Goal: Transaction & Acquisition: Subscribe to service/newsletter

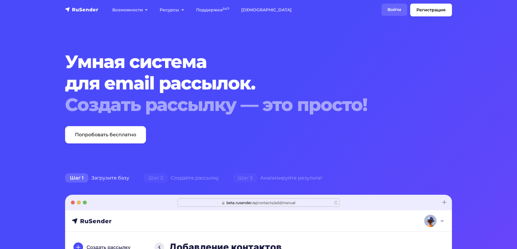
click at [382, 14] on link "Войти" at bounding box center [395, 10] width 26 height 12
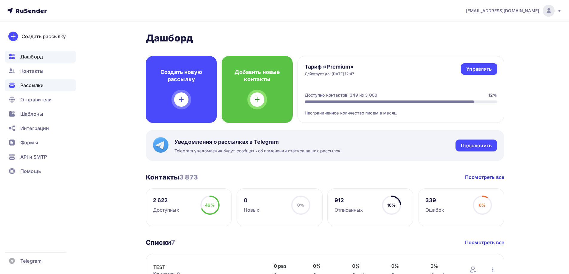
click at [33, 85] on span "Рассылки" at bounding box center [31, 85] width 23 height 7
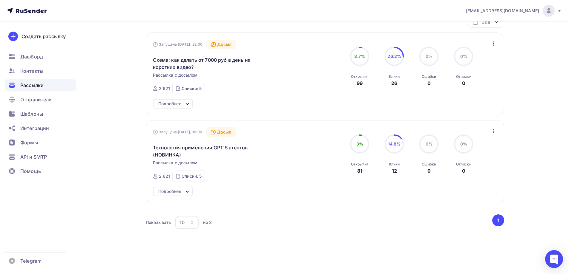
scroll to position [60, 0]
click at [187, 103] on icon at bounding box center [187, 103] width 7 height 7
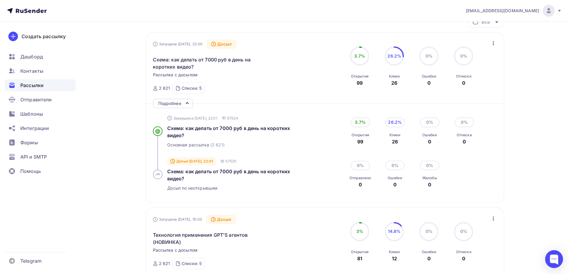
click at [187, 103] on icon at bounding box center [187, 103] width 2 height 1
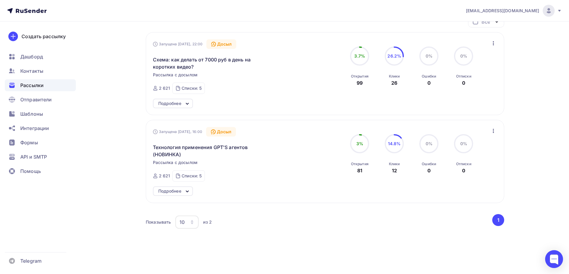
click at [187, 191] on icon at bounding box center [187, 191] width 2 height 1
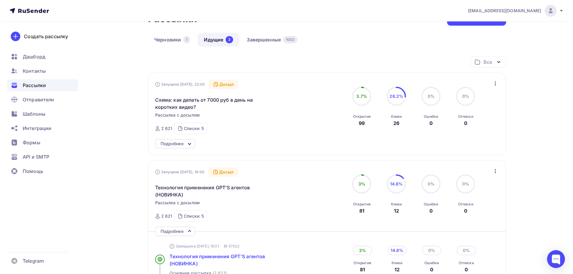
scroll to position [0, 0]
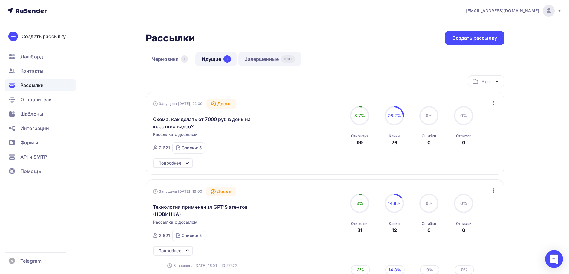
click at [272, 59] on link "Завершенные 1002" at bounding box center [269, 59] width 63 height 14
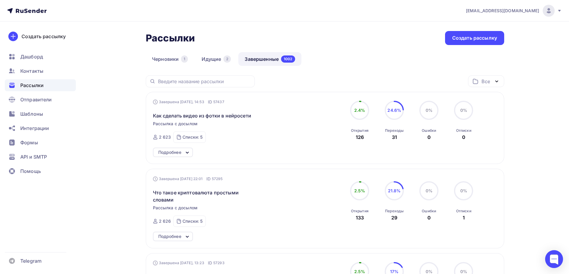
click at [174, 154] on div "Подробнее" at bounding box center [169, 152] width 23 height 7
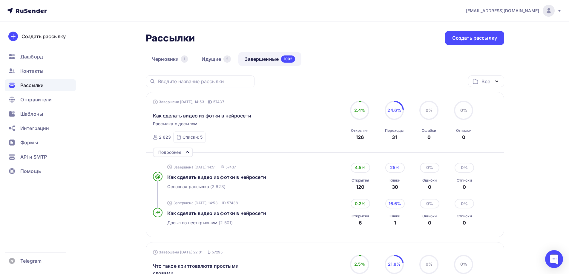
click at [175, 153] on div "Подробнее" at bounding box center [169, 152] width 23 height 7
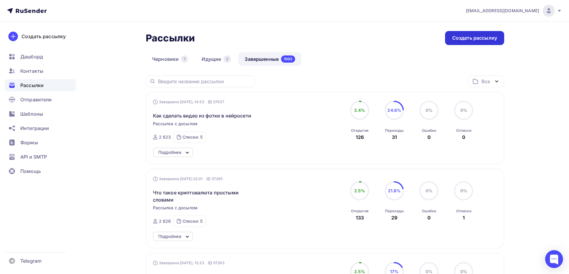
click at [483, 36] on div "Создать рассылку" at bounding box center [474, 38] width 45 height 7
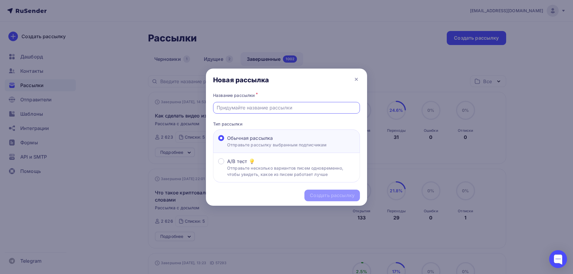
paste input "Получайте дoxoд с/п ИИ-картинок!"
drag, startPoint x: 305, startPoint y: 107, endPoint x: 220, endPoint y: 110, distance: 85.4
click at [220, 110] on input "Получайте дoxoд с/п ИИ-картинок!" at bounding box center [287, 107] width 140 height 7
drag, startPoint x: 334, startPoint y: 107, endPoint x: 248, endPoint y: 109, distance: 85.4
click at [209, 111] on div "Название рассылки * Продавайте простые картинки (новый подход) Тип рассылки Обы…" at bounding box center [286, 137] width 161 height 92
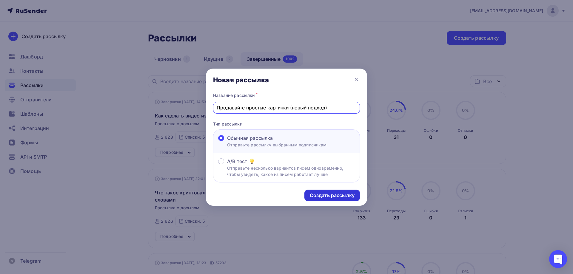
type input "Продавайте простые картинки (новый подход)"
click at [319, 195] on div "Создать рассылку" at bounding box center [332, 195] width 45 height 7
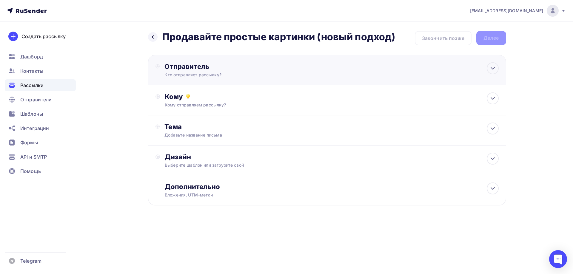
click at [193, 74] on div "Кто отправляет рассылку?" at bounding box center [223, 75] width 116 height 6
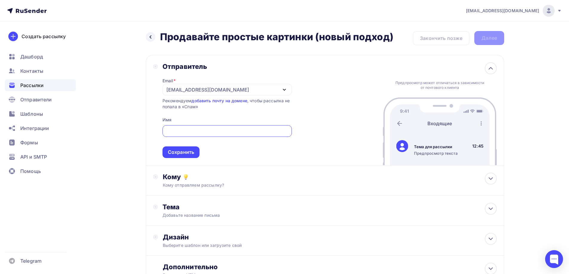
click at [191, 86] on div "[EMAIL_ADDRESS][DOMAIN_NAME]" at bounding box center [207, 89] width 83 height 7
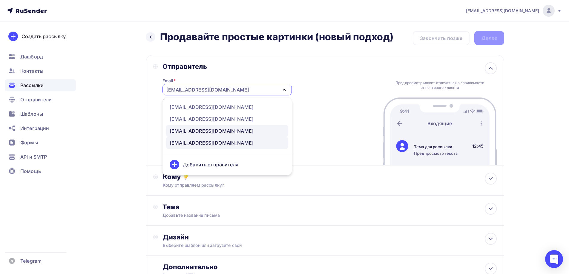
click at [197, 128] on div "[EMAIL_ADDRESS][DOMAIN_NAME]" at bounding box center [212, 130] width 84 height 7
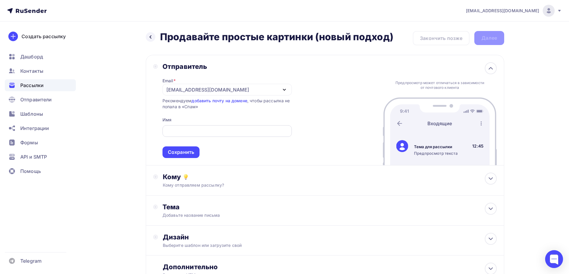
click at [182, 133] on input "text" at bounding box center [227, 131] width 122 height 7
paste input "Продавайте простые картинки (новый подход)"
type input "П"
type input "[PERSON_NAME]"
click at [184, 153] on div "Сохранить" at bounding box center [181, 152] width 26 height 7
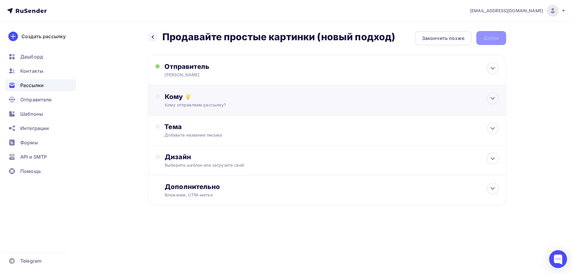
click at [180, 104] on div "Кому отправляем рассылку?" at bounding box center [315, 105] width 301 height 6
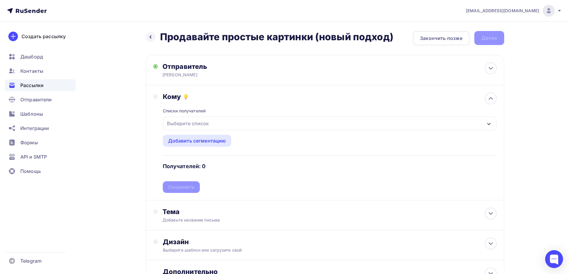
click at [182, 123] on div "Выберите список" at bounding box center [188, 123] width 47 height 11
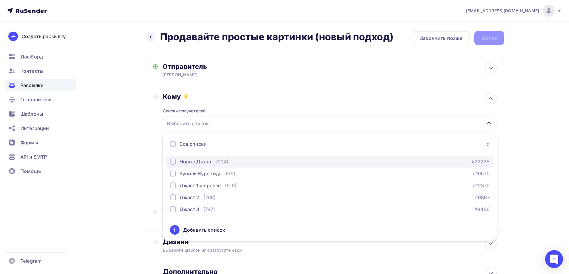
click at [173, 163] on div "button" at bounding box center [173, 162] width 6 height 6
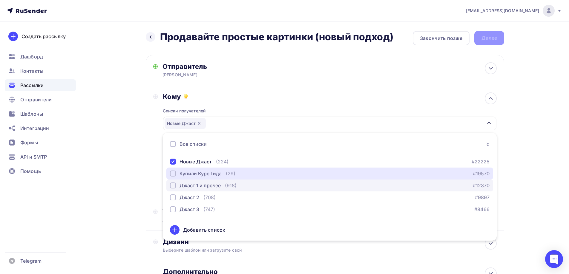
drag, startPoint x: 174, startPoint y: 172, endPoint x: 174, endPoint y: 180, distance: 8.4
click at [174, 174] on div "button" at bounding box center [173, 174] width 6 height 6
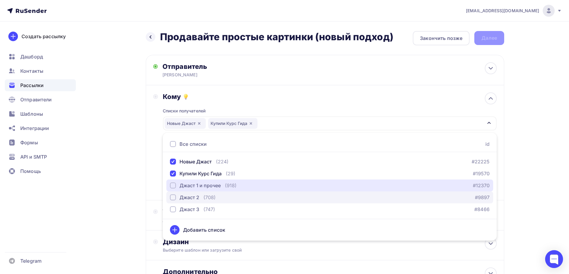
drag, startPoint x: 173, startPoint y: 184, endPoint x: 173, endPoint y: 198, distance: 14.0
click at [173, 186] on div "button" at bounding box center [173, 186] width 6 height 6
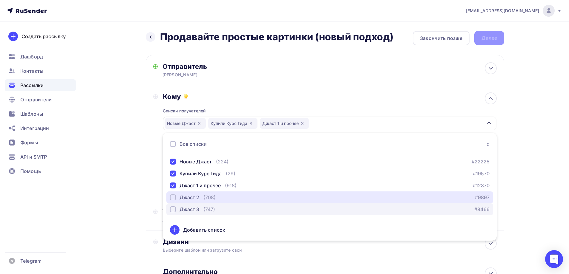
drag, startPoint x: 173, startPoint y: 198, endPoint x: 175, endPoint y: 213, distance: 15.0
click at [173, 202] on button "Джаст 2 (708) #9897" at bounding box center [329, 198] width 327 height 12
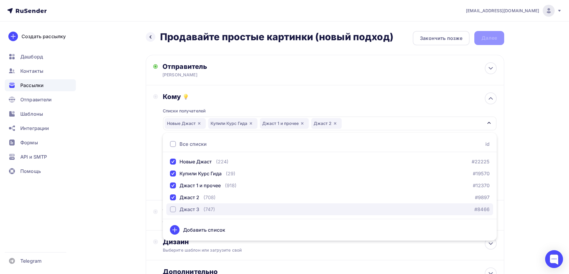
click at [174, 210] on div "button" at bounding box center [173, 210] width 6 height 6
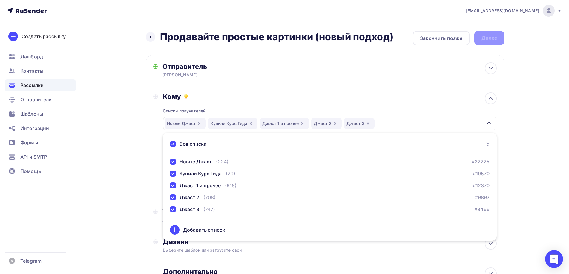
click at [117, 205] on div "Назад Продавайте простые картинки (новый подход) Продавайте простые картинки (н…" at bounding box center [284, 175] width 489 height 308
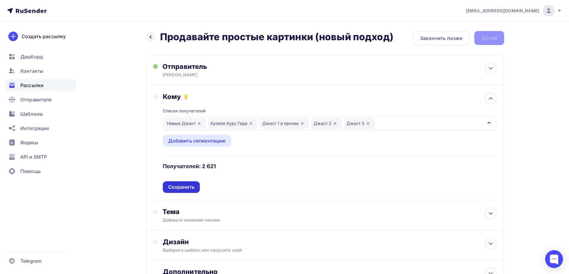
click at [180, 187] on div "Сохранить" at bounding box center [181, 187] width 26 height 7
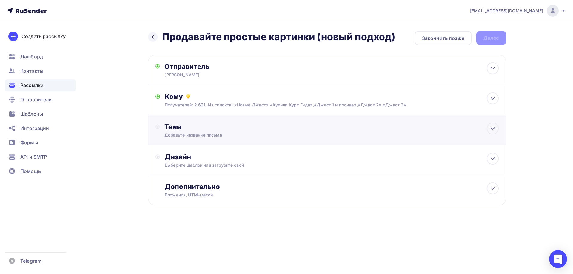
click at [177, 133] on div "Добавьте название письма" at bounding box center [218, 135] width 106 height 6
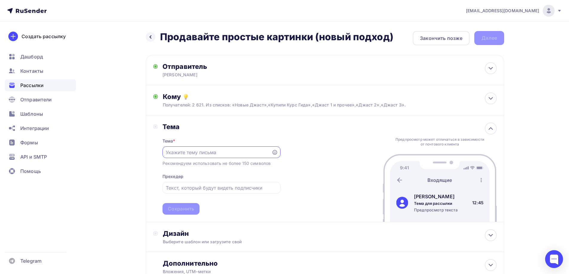
paste input "Продавайте простые картинки (новый подход)"
type input "Продавайте простые картинки (новый подход)"
click at [180, 211] on div "Сохранить" at bounding box center [181, 209] width 26 height 7
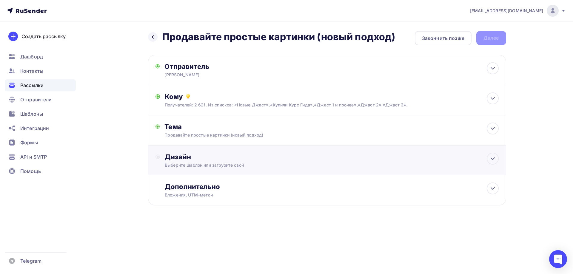
click at [181, 155] on div "Дизайн" at bounding box center [332, 157] width 334 height 8
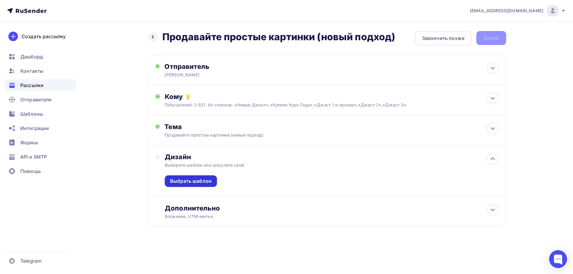
click at [181, 182] on div "Выбрать шаблон" at bounding box center [191, 181] width 42 height 7
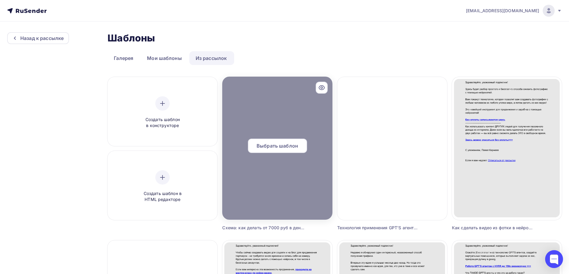
click at [280, 143] on span "Выбрать шаблон" at bounding box center [277, 145] width 42 height 7
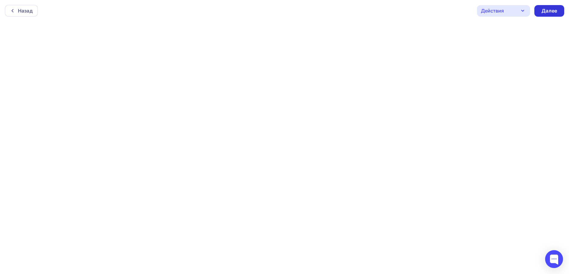
click at [554, 9] on div "Далее" at bounding box center [549, 10] width 16 height 7
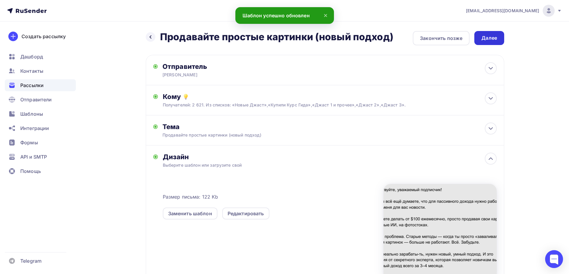
click at [486, 37] on div "Далее" at bounding box center [489, 38] width 16 height 7
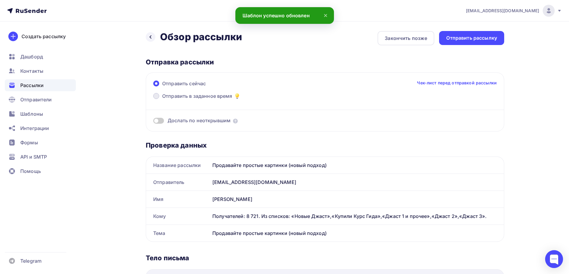
click at [157, 96] on span at bounding box center [156, 96] width 6 height 6
click at [162, 100] on input "Отправить в заданное время" at bounding box center [162, 100] width 0 height 0
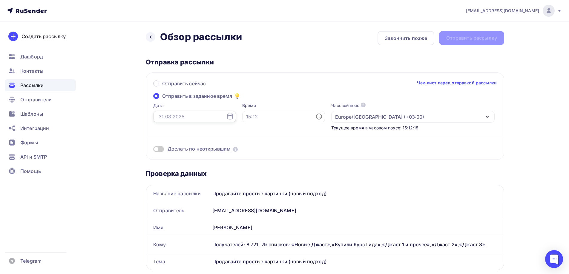
click at [174, 116] on input "text" at bounding box center [194, 116] width 83 height 11
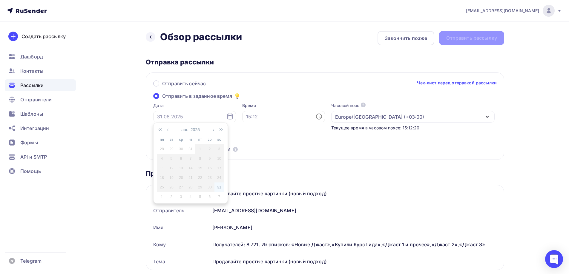
click at [219, 188] on div "31" at bounding box center [219, 187] width 10 height 5
type input "[DATE]"
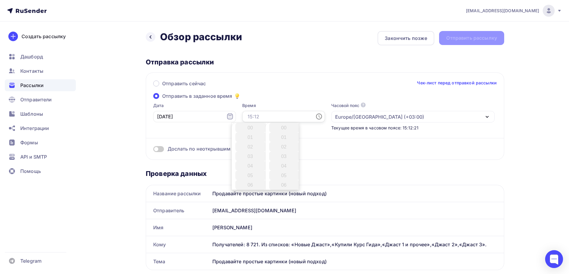
click at [246, 119] on input "text" at bounding box center [283, 116] width 83 height 11
click at [250, 139] on li "17" at bounding box center [250, 141] width 31 height 10
type input "17:00"
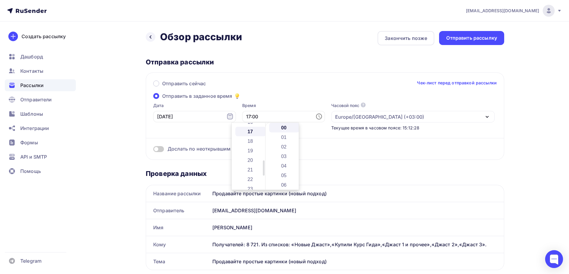
scroll to position [162, 0]
click at [333, 144] on div "Дослать по неоткрывшим" at bounding box center [324, 141] width 343 height 21
click at [163, 149] on span at bounding box center [158, 149] width 11 height 6
click at [153, 150] on input "checkbox" at bounding box center [153, 150] width 0 height 0
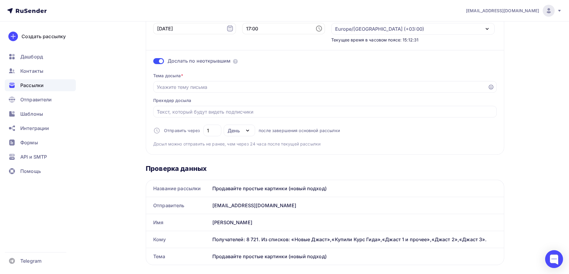
scroll to position [90, 0]
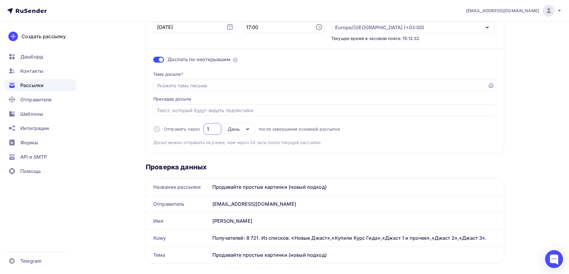
click at [210, 130] on input "1" at bounding box center [212, 129] width 11 height 7
type input "2"
drag, startPoint x: 326, startPoint y: 187, endPoint x: 214, endPoint y: 189, distance: 111.7
click at [214, 189] on div "Продавайте простые картинки (новый подход)" at bounding box center [357, 187] width 294 height 17
copy div "Продавайте простые картинки (новый подход)"
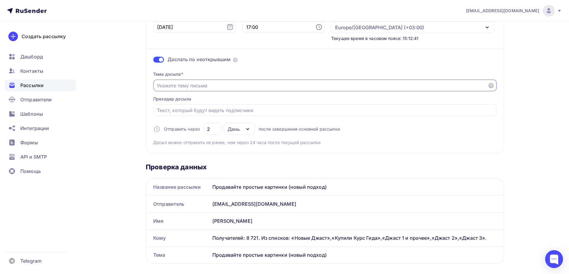
paste input "Продавайте простые картинки (новый подход)"
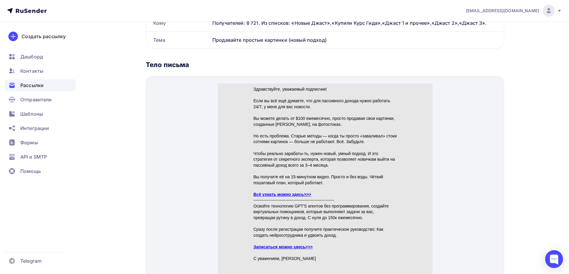
scroll to position [328, 0]
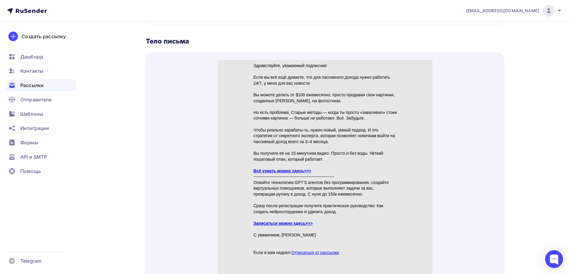
type input "Продавайте простые картинки (новый подход)"
click at [269, 162] on link "Всё узнать можно здесь>>>" at bounding box center [282, 163] width 58 height 5
click at [261, 215] on link "Записаться можно здесь>>>" at bounding box center [282, 216] width 59 height 5
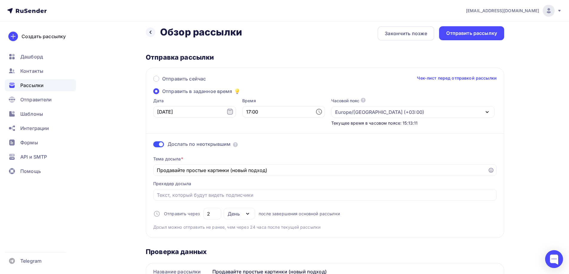
scroll to position [0, 0]
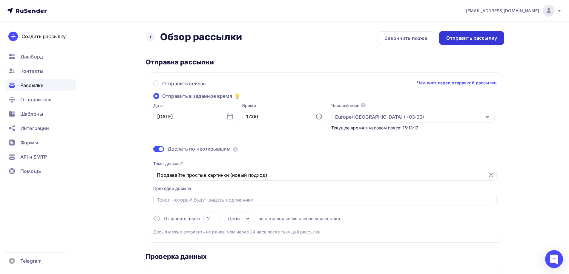
click at [460, 39] on div "Отправить рассылку" at bounding box center [471, 38] width 51 height 7
